Goal: Book appointment/travel/reservation

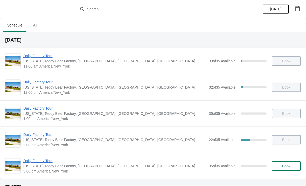
click at [284, 167] on span "Book" at bounding box center [286, 166] width 8 height 4
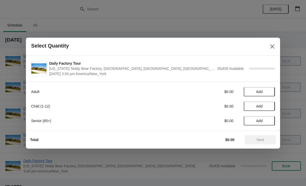
click at [274, 88] on button "Add" at bounding box center [259, 91] width 31 height 9
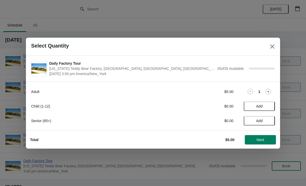
click at [257, 141] on span "Next" at bounding box center [261, 139] width 8 height 4
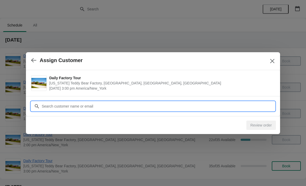
click at [89, 108] on input "Customer" at bounding box center [157, 105] width 233 height 9
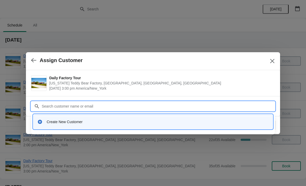
click at [65, 128] on div "Create New Customer" at bounding box center [153, 121] width 240 height 15
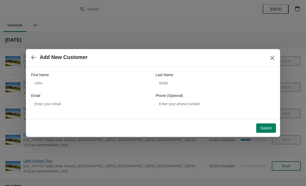
click at [84, 76] on div "First Name" at bounding box center [90, 74] width 119 height 5
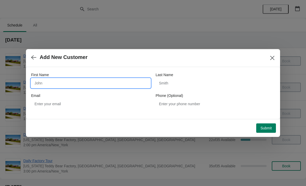
click at [91, 79] on input "First Name" at bounding box center [90, 82] width 119 height 9
type input "Cyantha"
click at [264, 130] on button "Submit" at bounding box center [266, 127] width 20 height 9
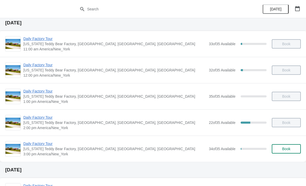
scroll to position [17, 0]
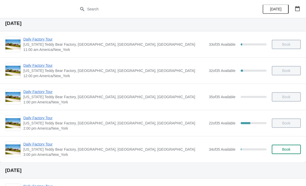
click at [50, 142] on span "Daily Factory Tour" at bounding box center [114, 143] width 183 height 5
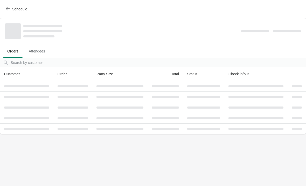
scroll to position [0, 0]
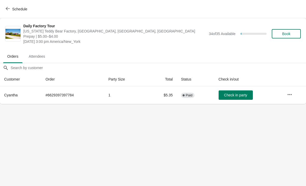
click at [234, 93] on span "Check in party" at bounding box center [235, 95] width 23 height 4
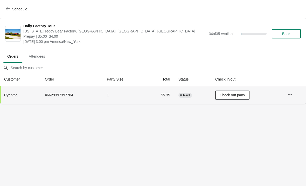
click at [7, 8] on icon "button" at bounding box center [8, 8] width 4 height 4
